Goal: Transaction & Acquisition: Book appointment/travel/reservation

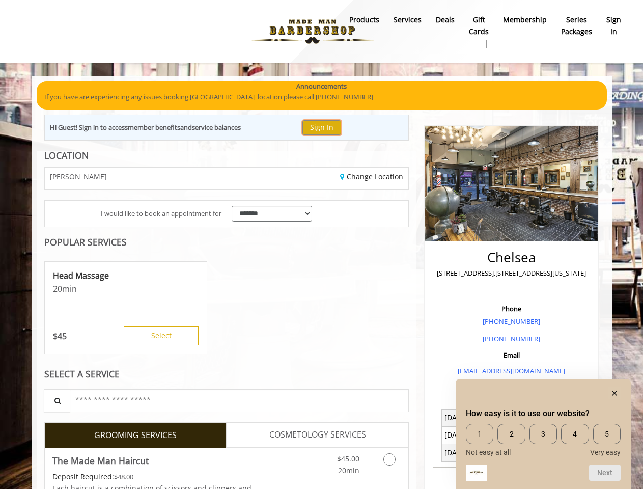
click at [327, 127] on button "Sign In" at bounding box center [322, 127] width 39 height 15
click at [128, 308] on div "Head Massage 20 min $ 45 Select" at bounding box center [125, 307] width 163 height 93
click at [161, 336] on button "Select" at bounding box center [161, 335] width 75 height 19
click at [544, 393] on div at bounding box center [543, 393] width 155 height 12
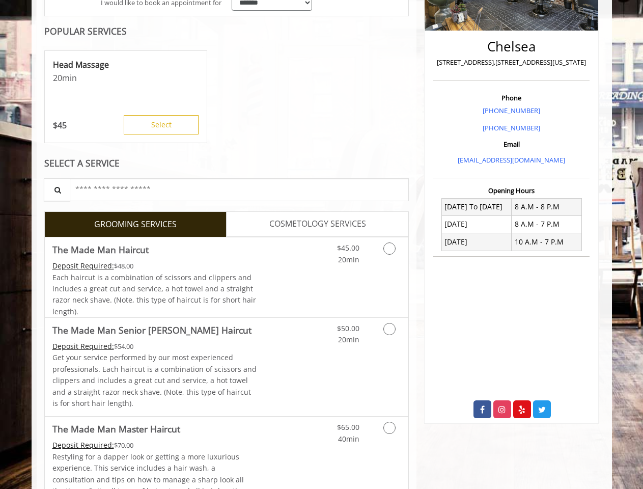
scroll to position [422, 0]
